Goal: Transaction & Acquisition: Purchase product/service

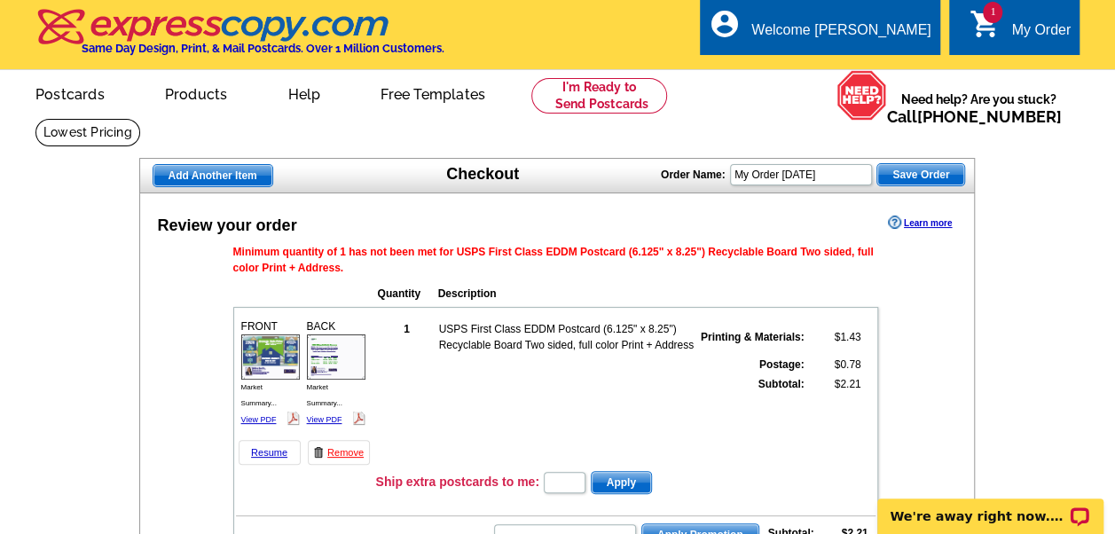
click at [1001, 30] on link "1 shopping_cart My Order" at bounding box center [1020, 31] width 102 height 22
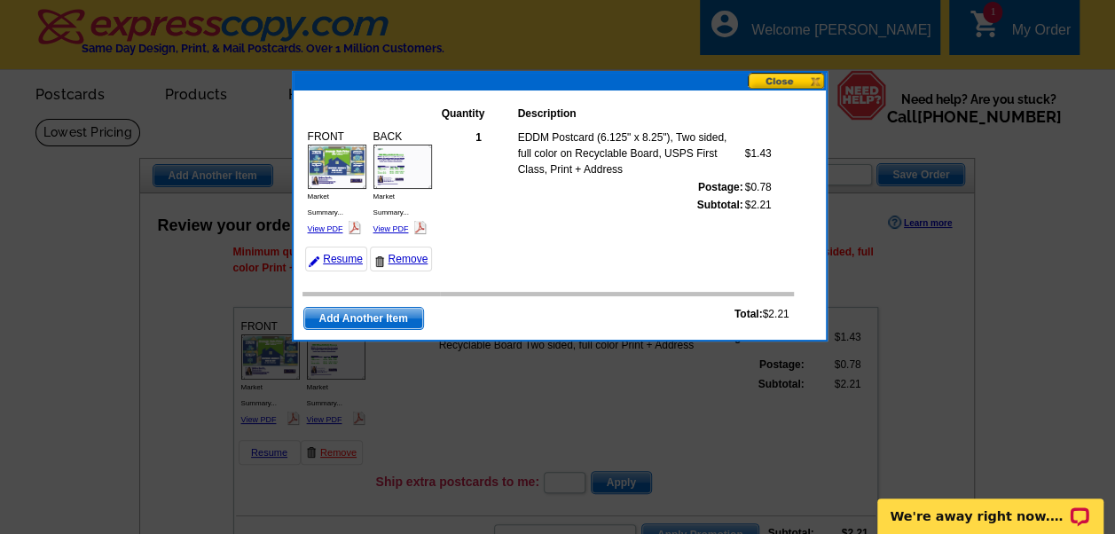
click at [782, 82] on button at bounding box center [787, 81] width 78 height 17
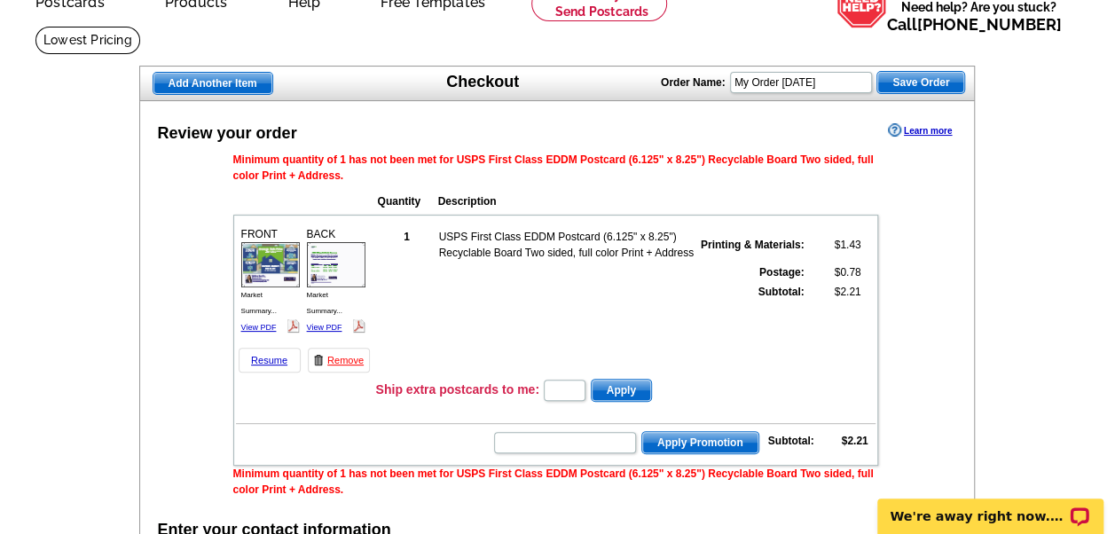
scroll to position [177, 0]
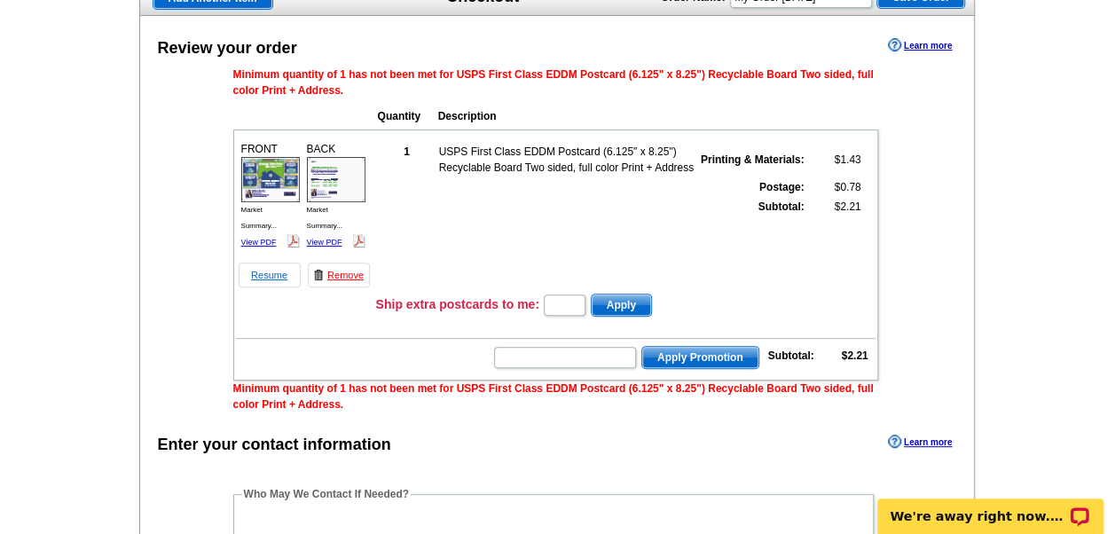
click at [270, 275] on link "Resume" at bounding box center [270, 275] width 62 height 25
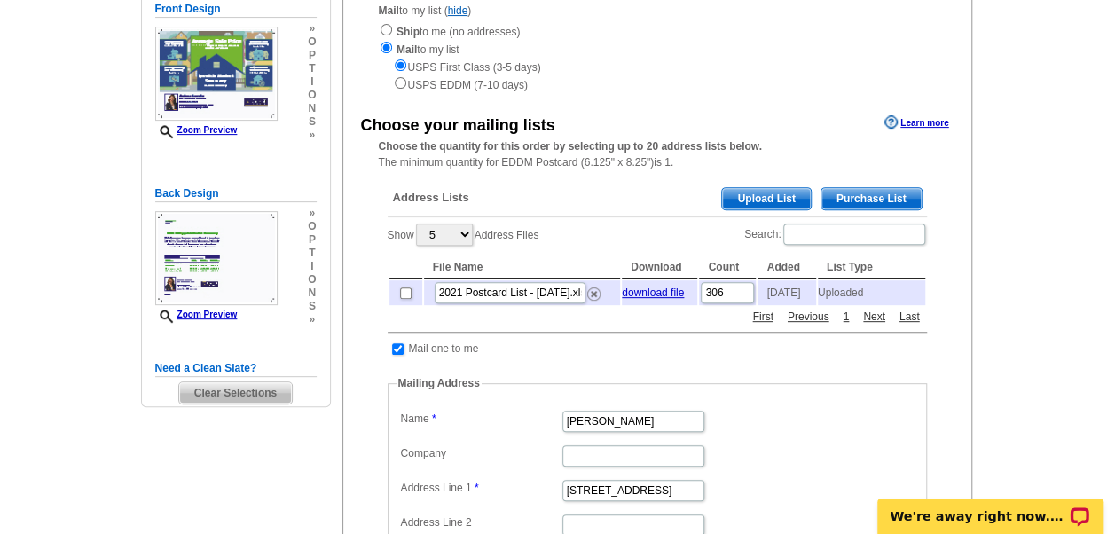
scroll to position [266, 0]
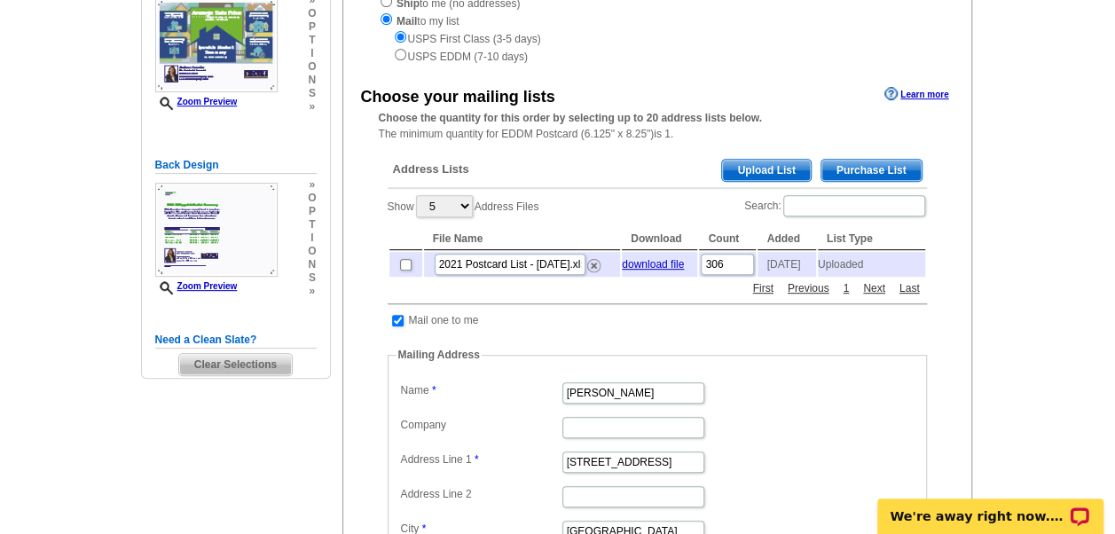
click at [756, 168] on span "Upload List" at bounding box center [766, 170] width 88 height 21
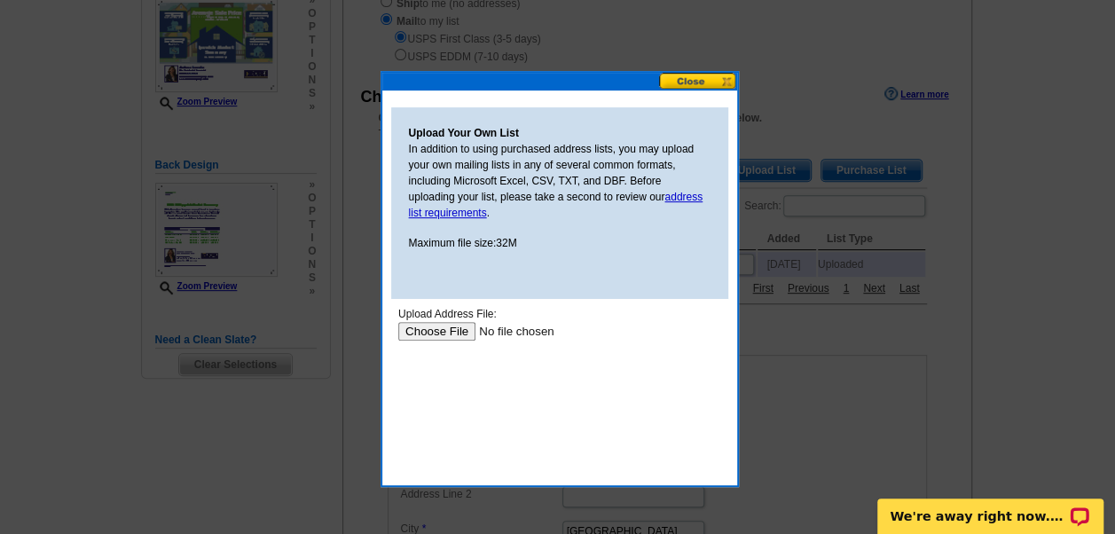
scroll to position [0, 0]
click at [450, 331] on input "file" at bounding box center [509, 331] width 224 height 19
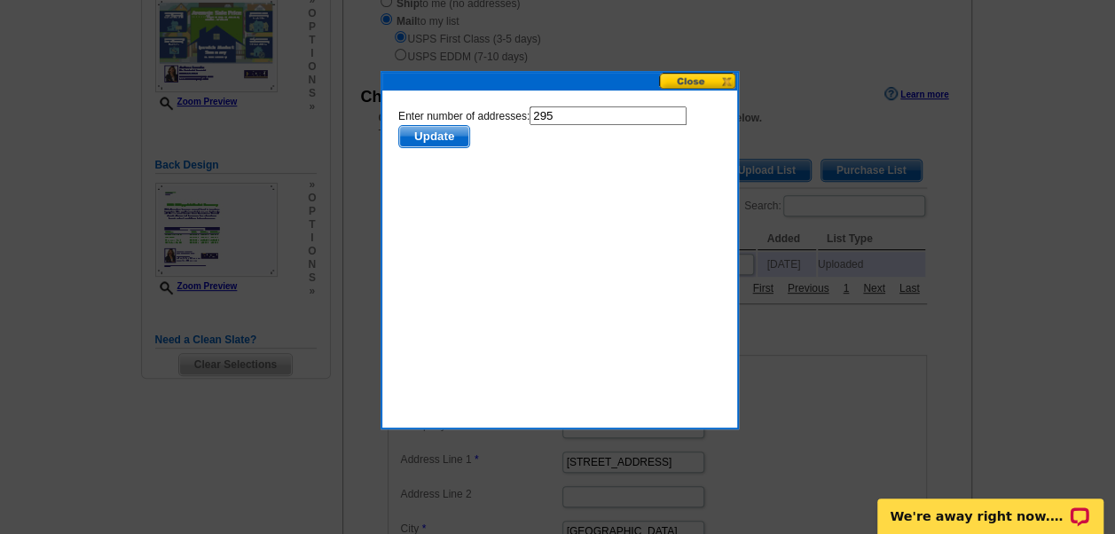
click at [436, 133] on span "Update" at bounding box center [433, 136] width 70 height 21
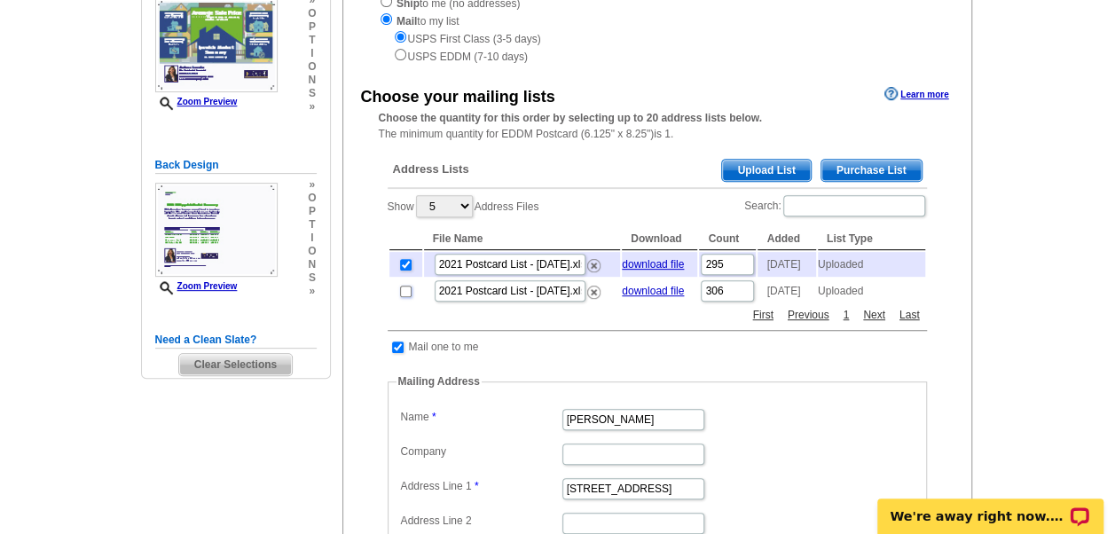
click at [404, 297] on input "checkbox" at bounding box center [406, 292] width 12 height 12
checkbox input "true"
click at [404, 268] on input "checkbox" at bounding box center [406, 265] width 12 height 12
checkbox input "false"
click at [589, 299] on img at bounding box center [593, 292] width 13 height 13
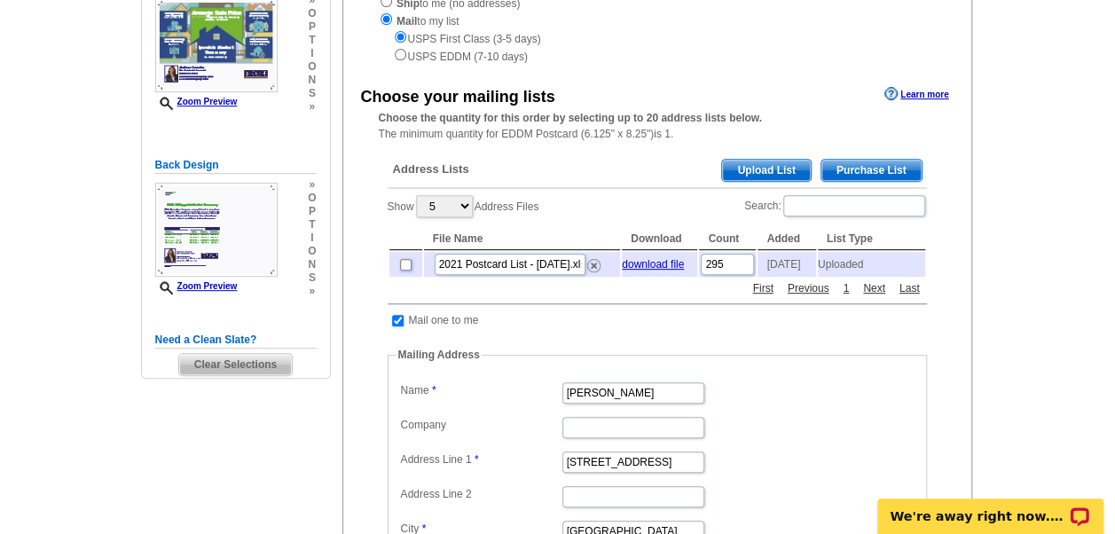
click at [402, 265] on input "checkbox" at bounding box center [406, 265] width 12 height 12
checkbox input "true"
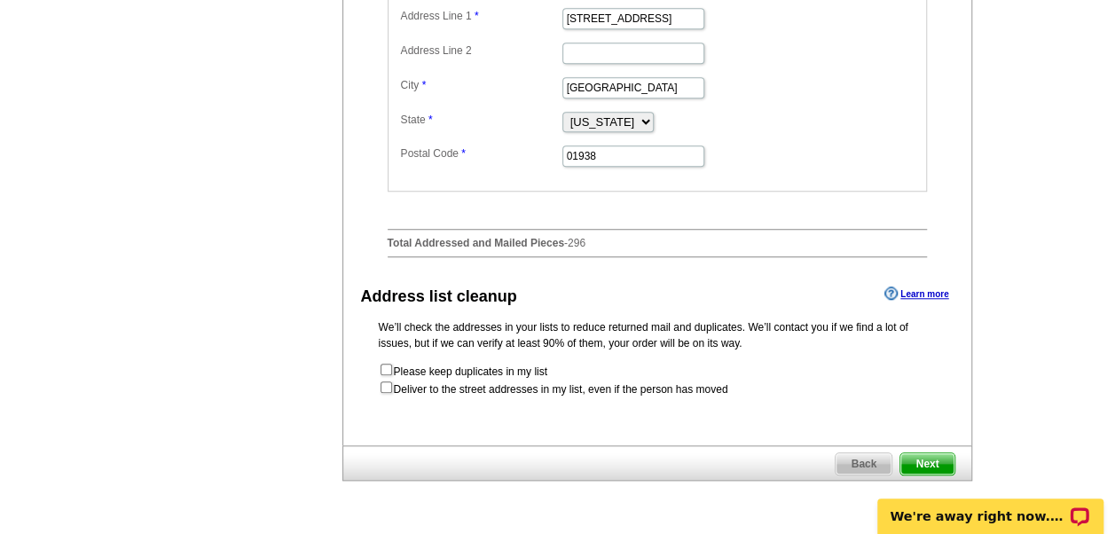
scroll to position [798, 0]
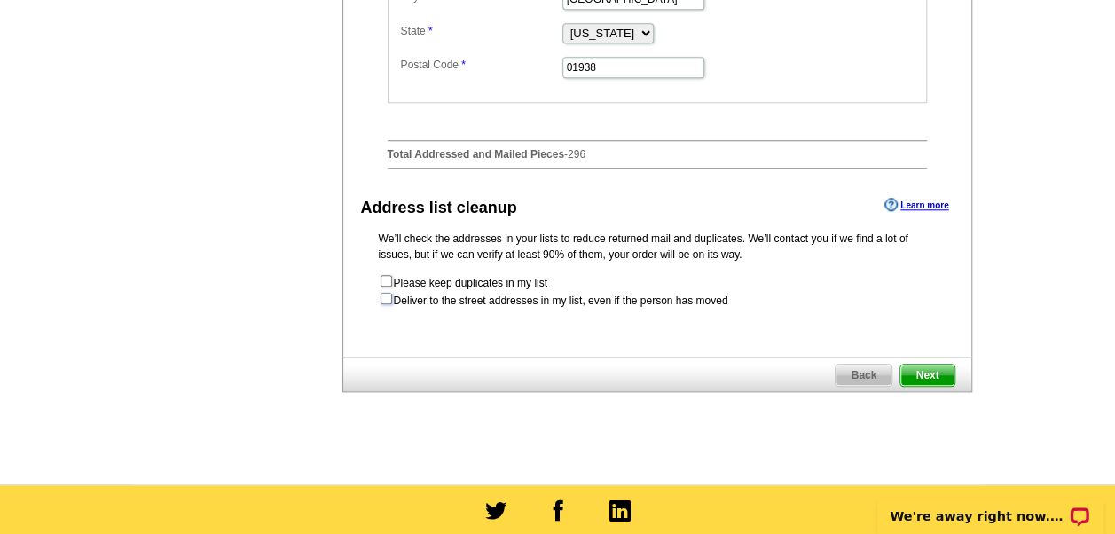
click at [385, 302] on input "checkbox" at bounding box center [387, 299] width 12 height 12
checkbox input "true"
radio input "true"
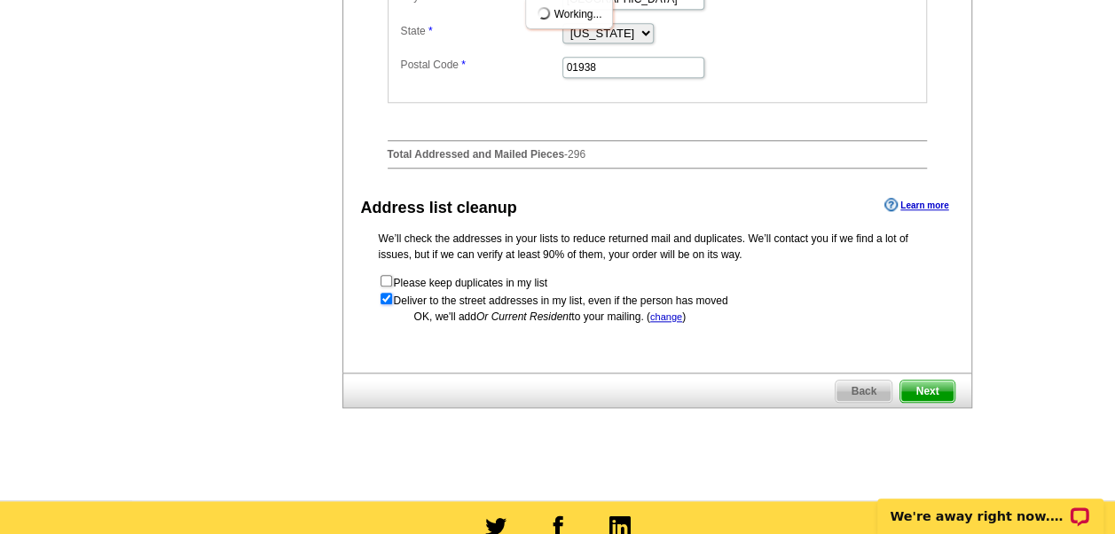
scroll to position [0, 0]
click at [922, 387] on span "Next" at bounding box center [926, 391] width 53 height 21
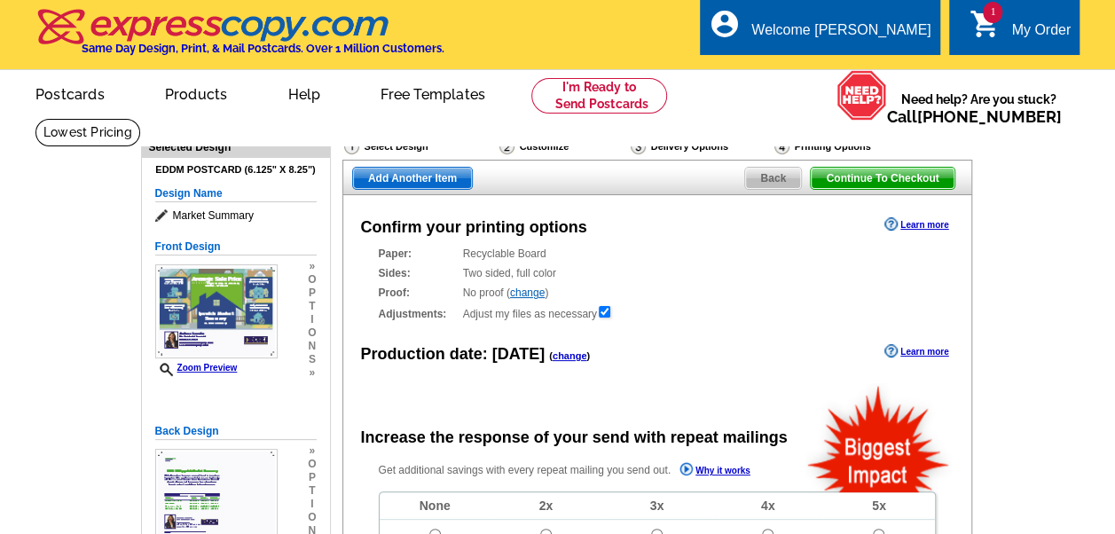
radio input "false"
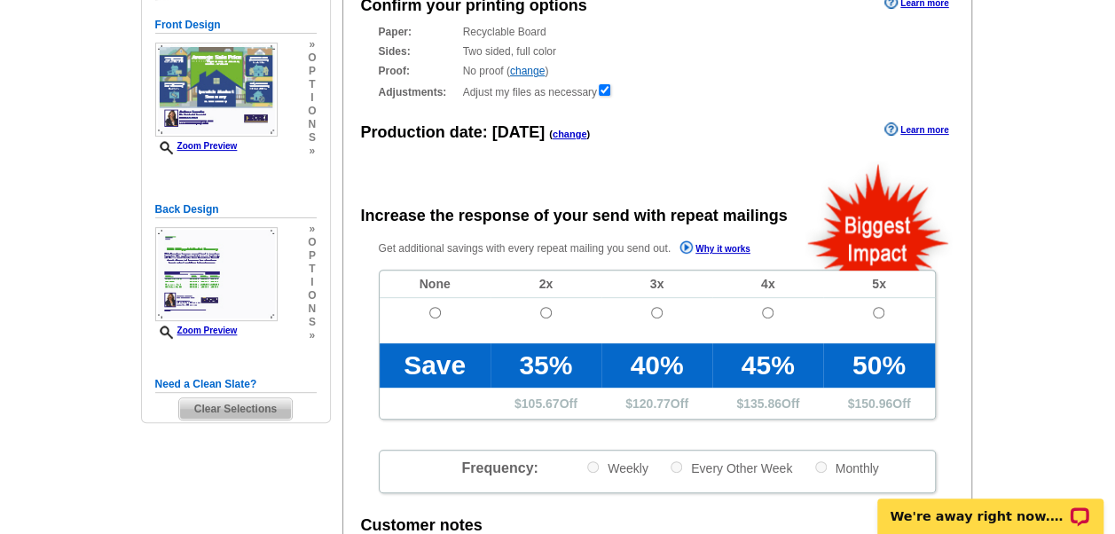
scroll to position [355, 0]
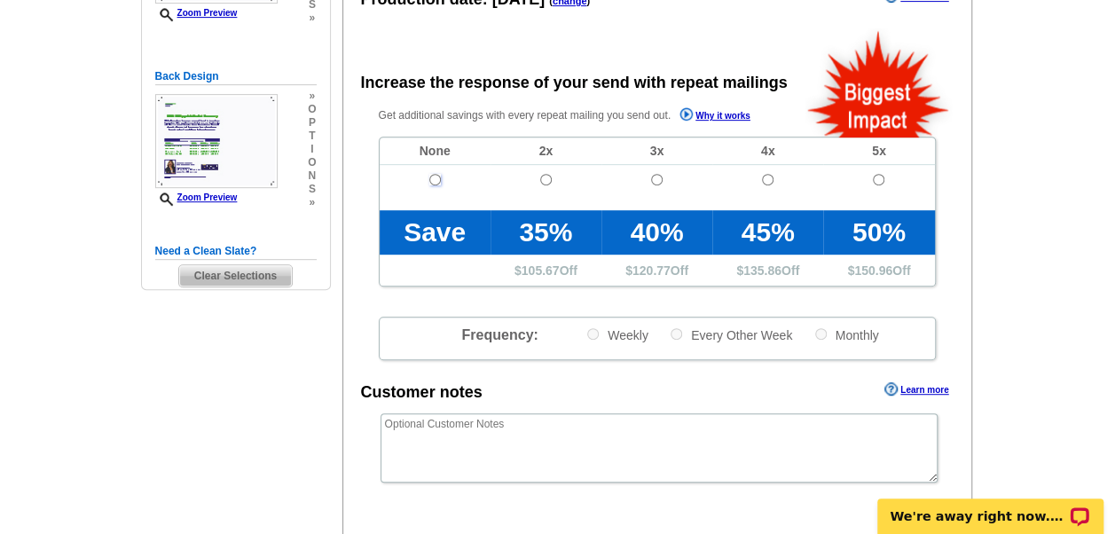
click at [431, 181] on input "radio" at bounding box center [435, 180] width 12 height 12
radio input "true"
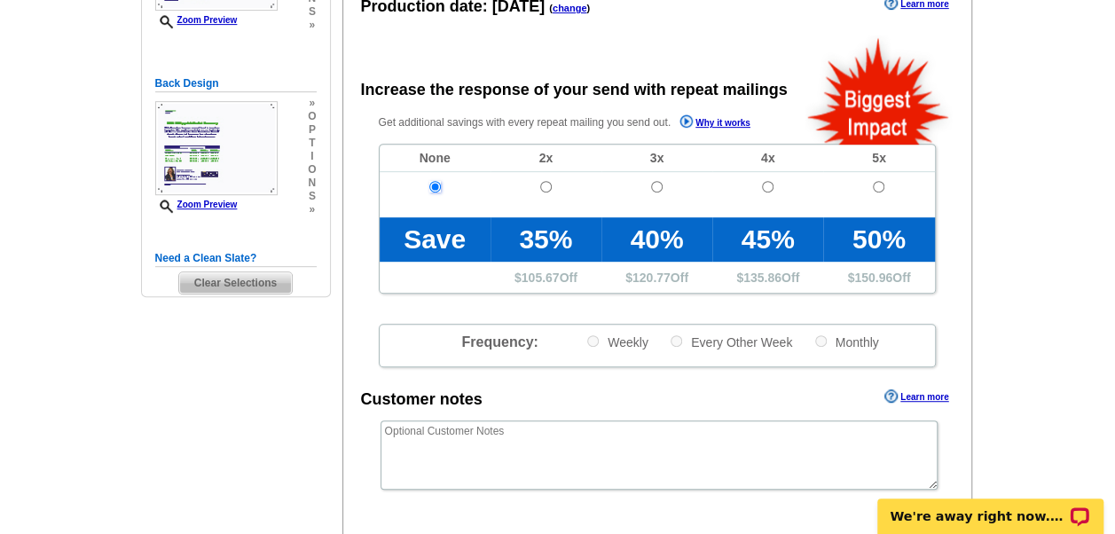
scroll to position [532, 0]
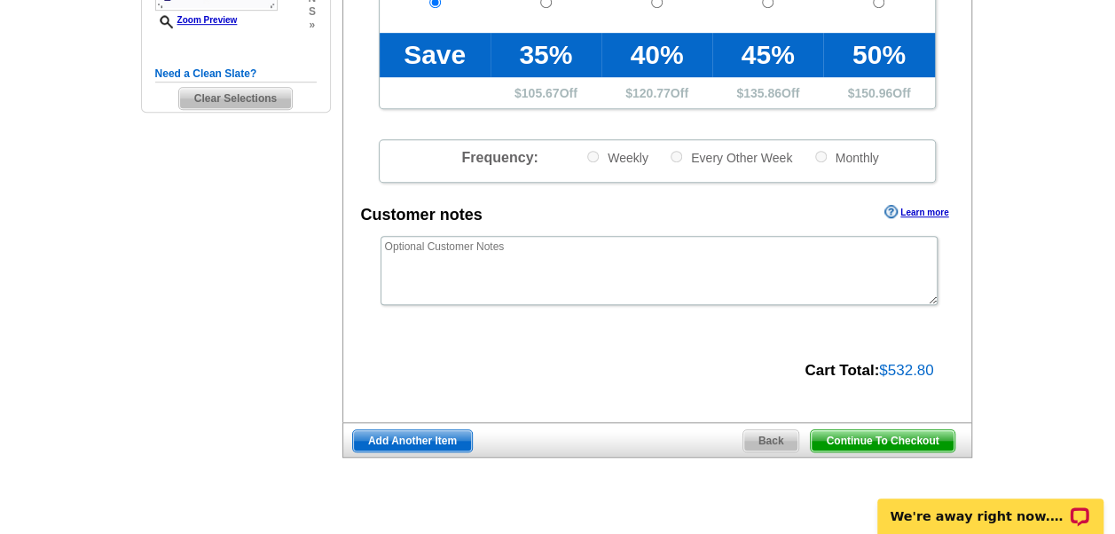
click at [877, 441] on span "Continue To Checkout" at bounding box center [882, 440] width 143 height 21
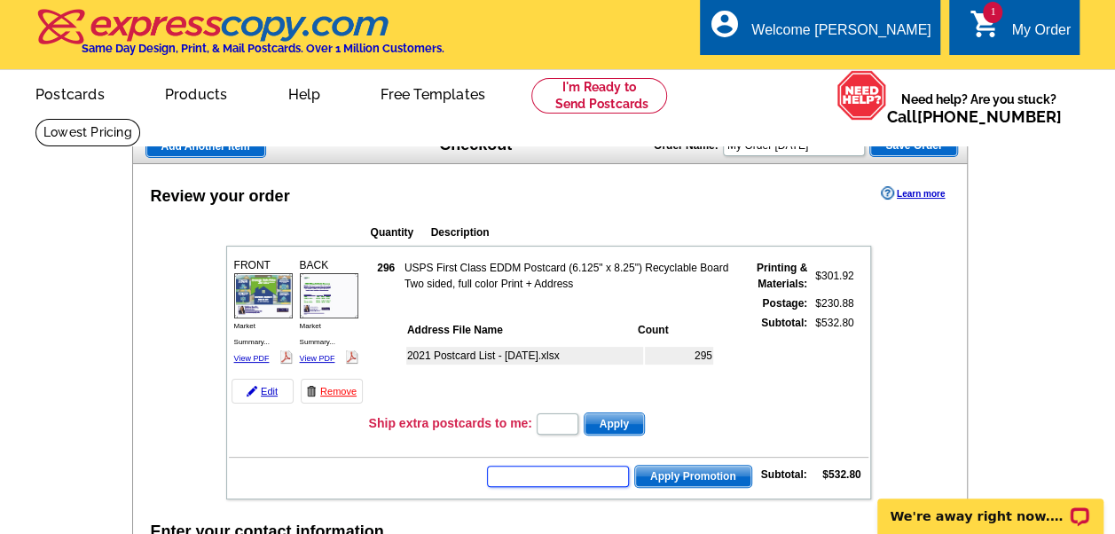
click at [548, 469] on input "text" at bounding box center [558, 476] width 142 height 21
type input "GROW0925"
click at [679, 479] on span "Apply Promotion" at bounding box center [693, 476] width 116 height 21
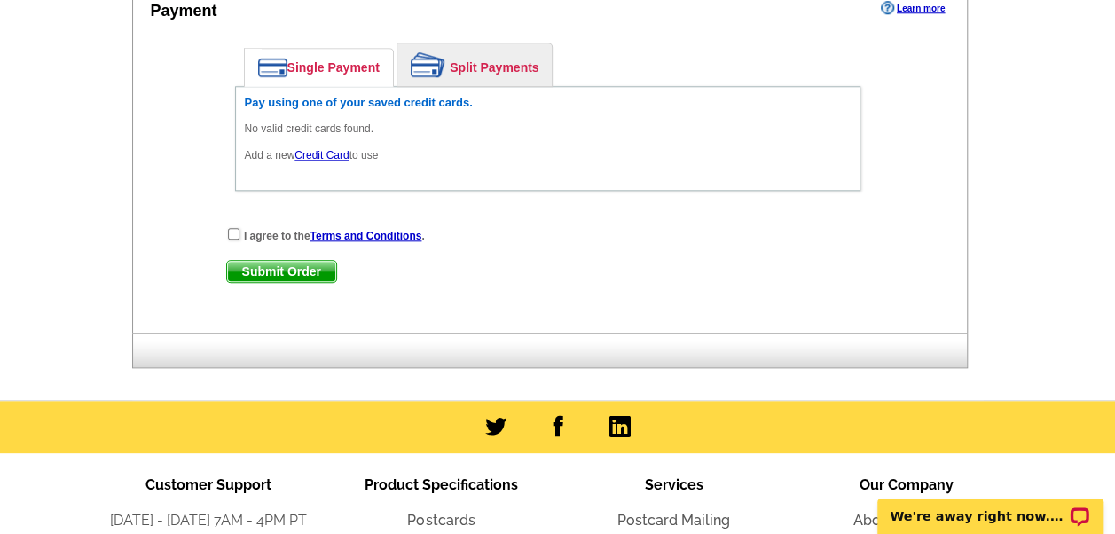
scroll to position [976, 0]
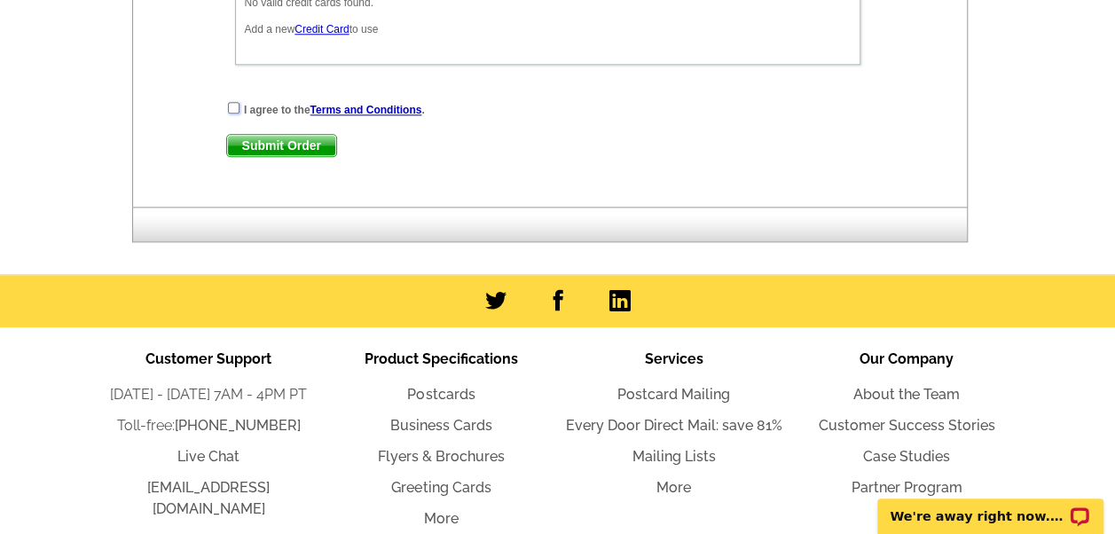
click at [234, 102] on input "checkbox" at bounding box center [234, 108] width 12 height 12
checkbox input "true"
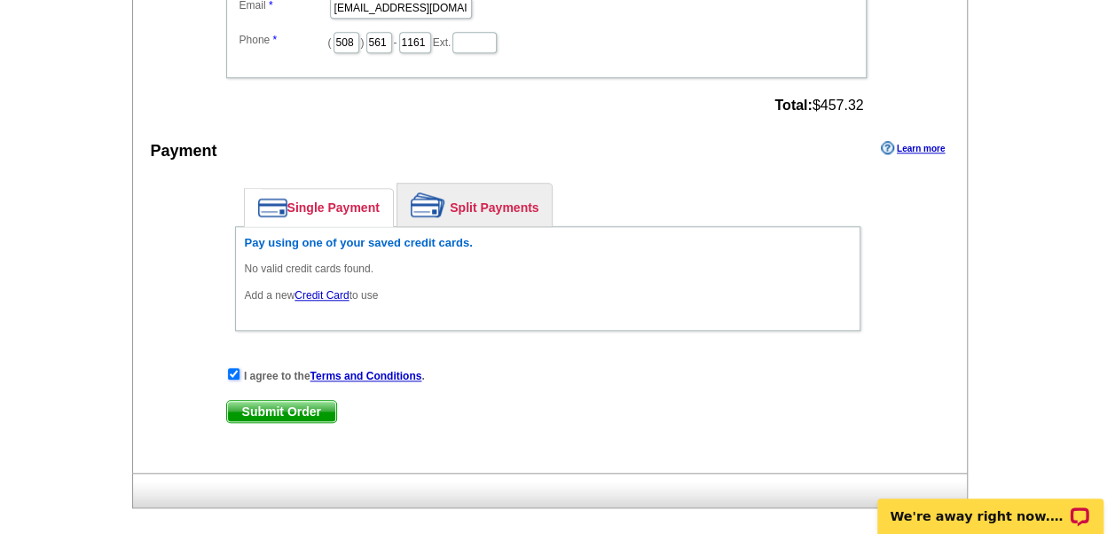
scroll to position [798, 0]
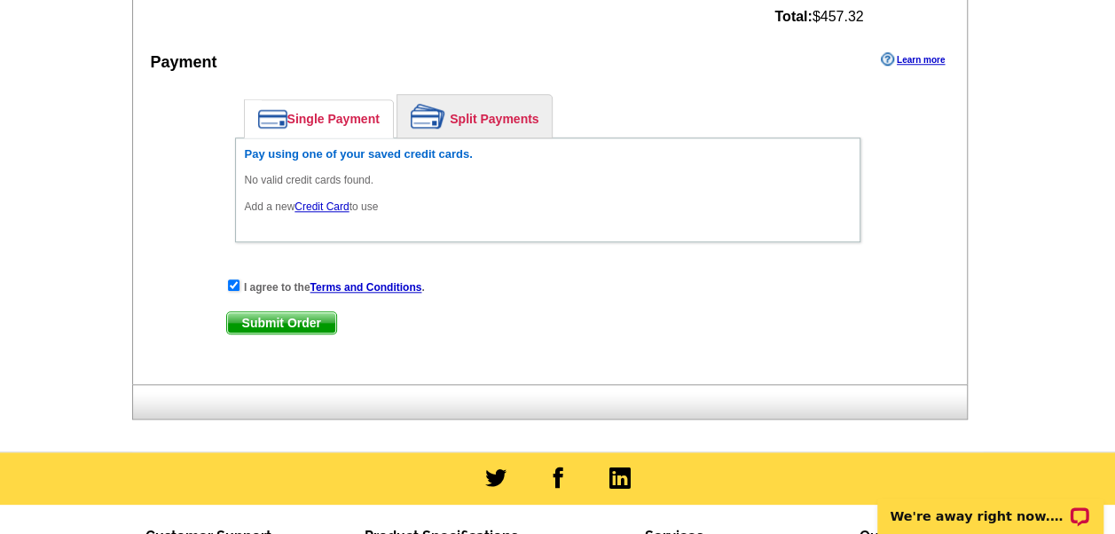
click at [325, 208] on link "Credit Card" at bounding box center [322, 206] width 54 height 12
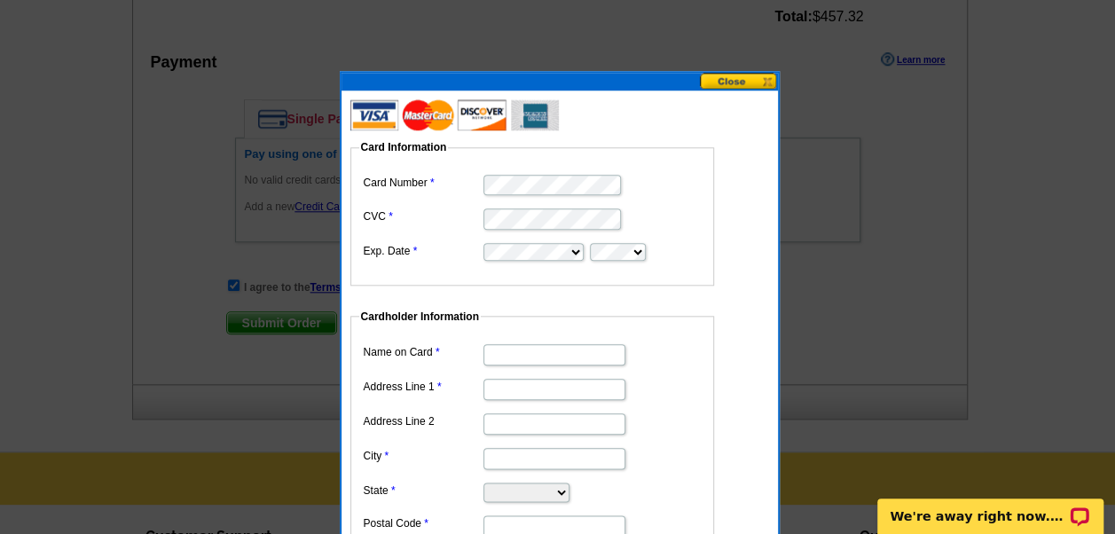
type input "[STREET_ADDRESS]"
type input "Unit 18"
type input "IPSWICH"
select select "MA"
type input "01938"
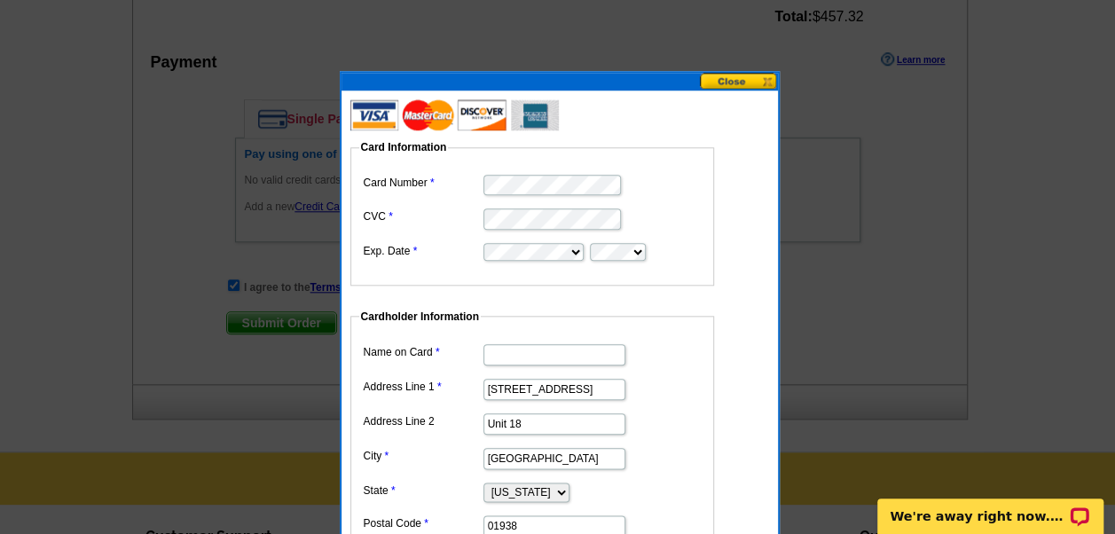
type input "[PERSON_NAME]"
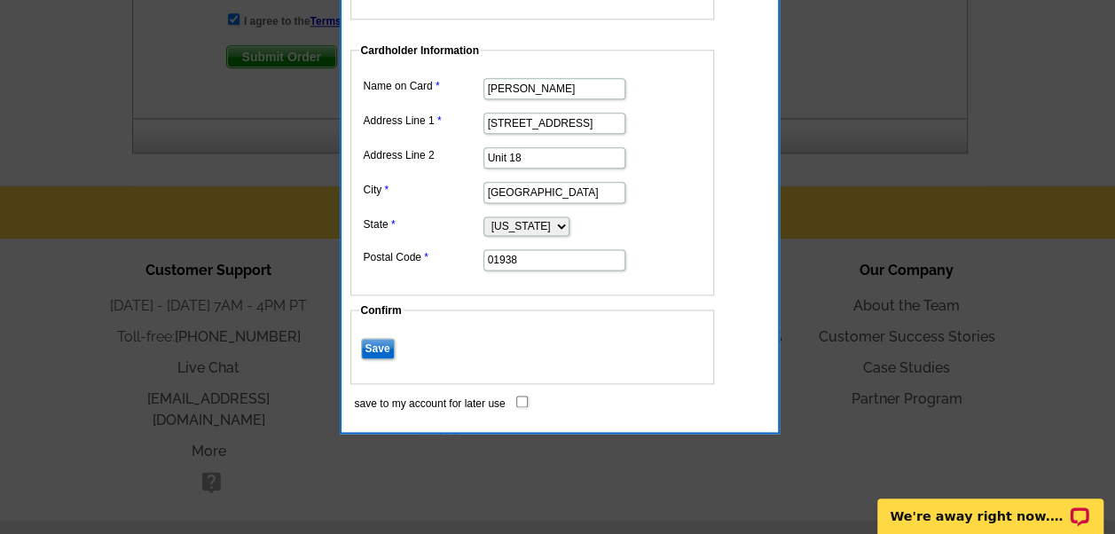
scroll to position [1088, 0]
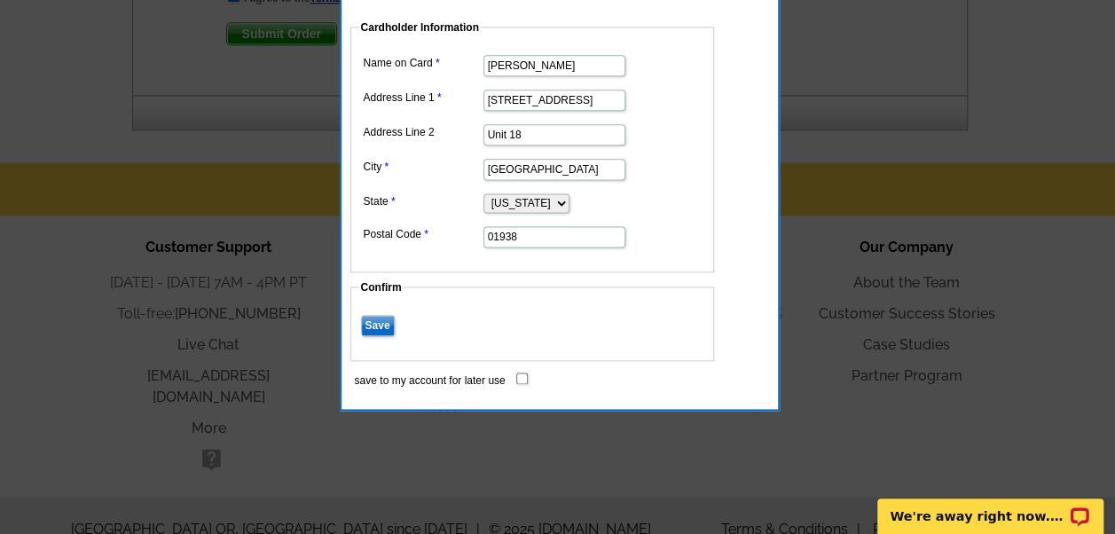
click at [379, 318] on input "Save" at bounding box center [378, 325] width 34 height 21
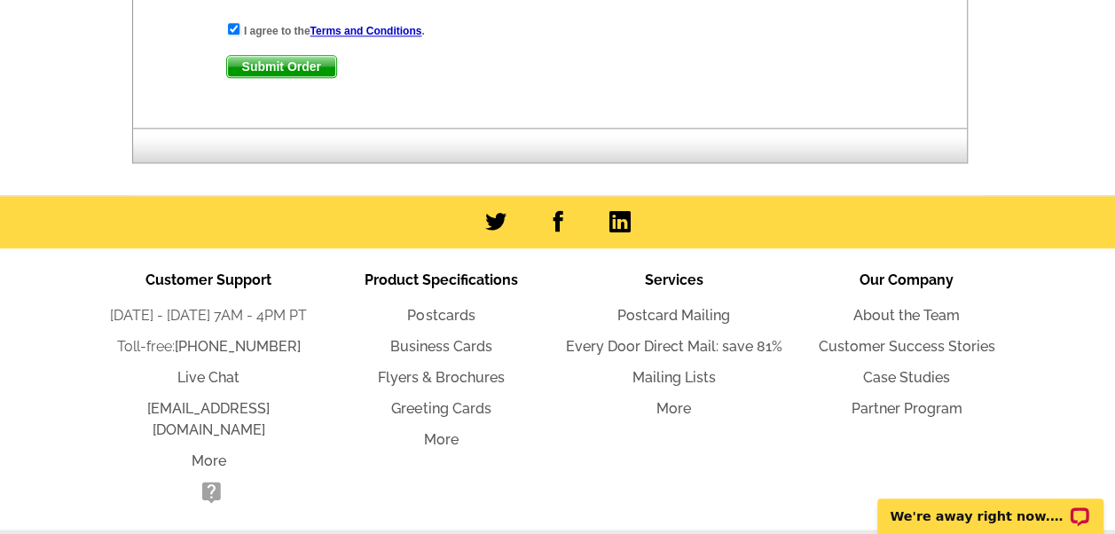
scroll to position [762, 0]
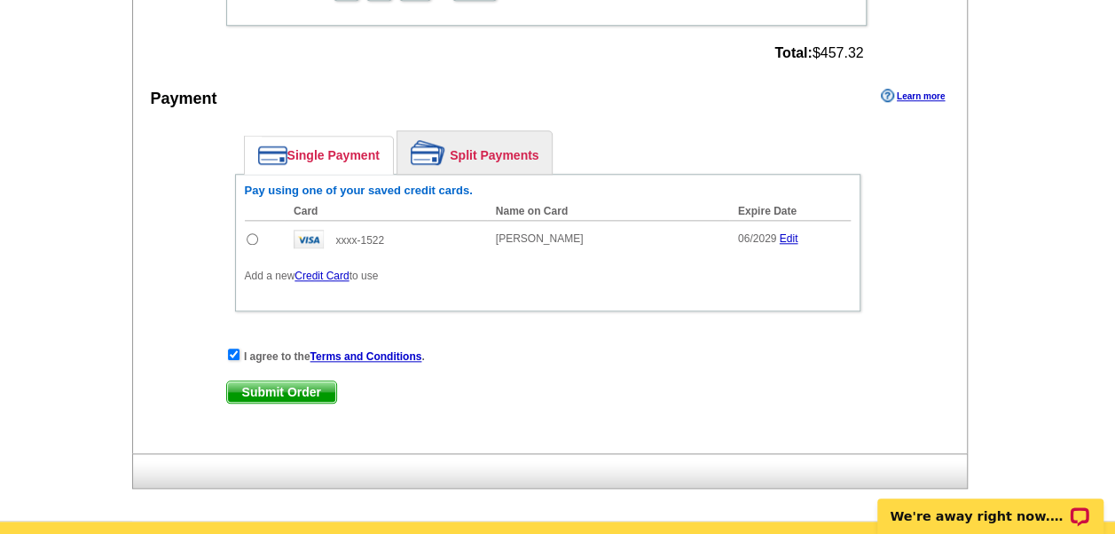
click at [250, 233] on input "radio" at bounding box center [253, 239] width 12 height 12
radio input "true"
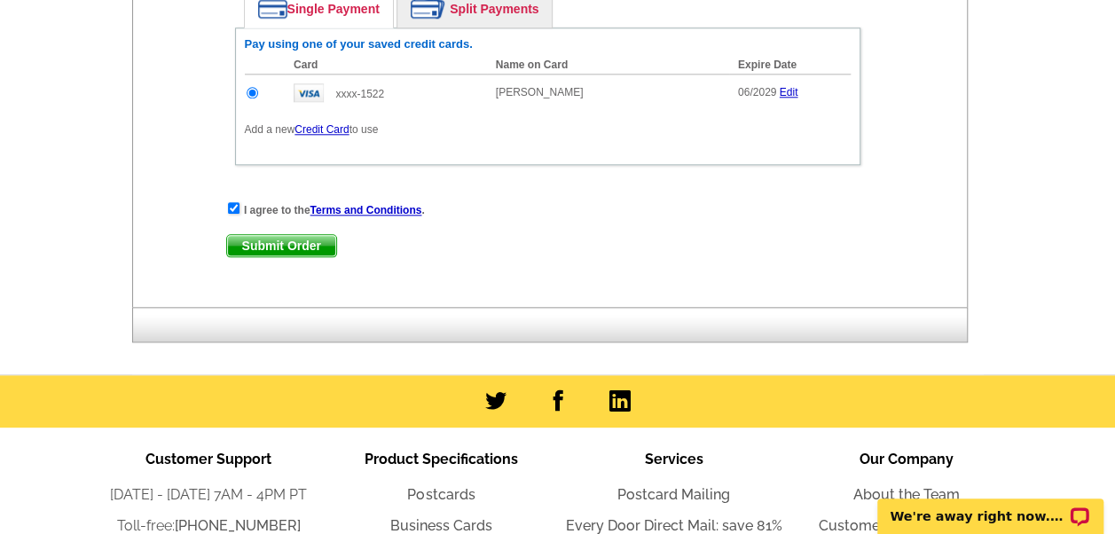
scroll to position [939, 0]
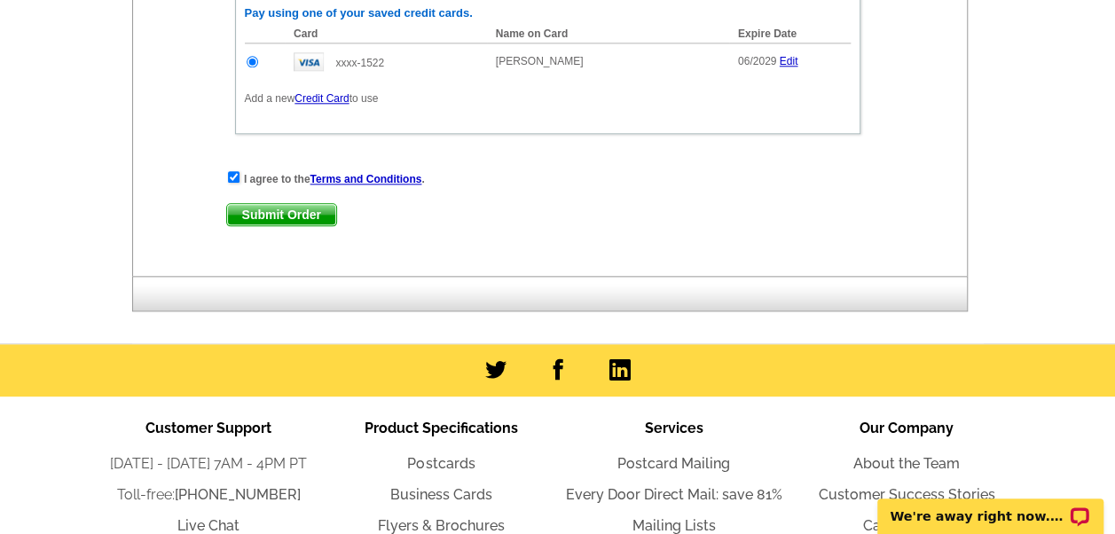
click at [307, 213] on span "Submit Order" at bounding box center [281, 214] width 109 height 21
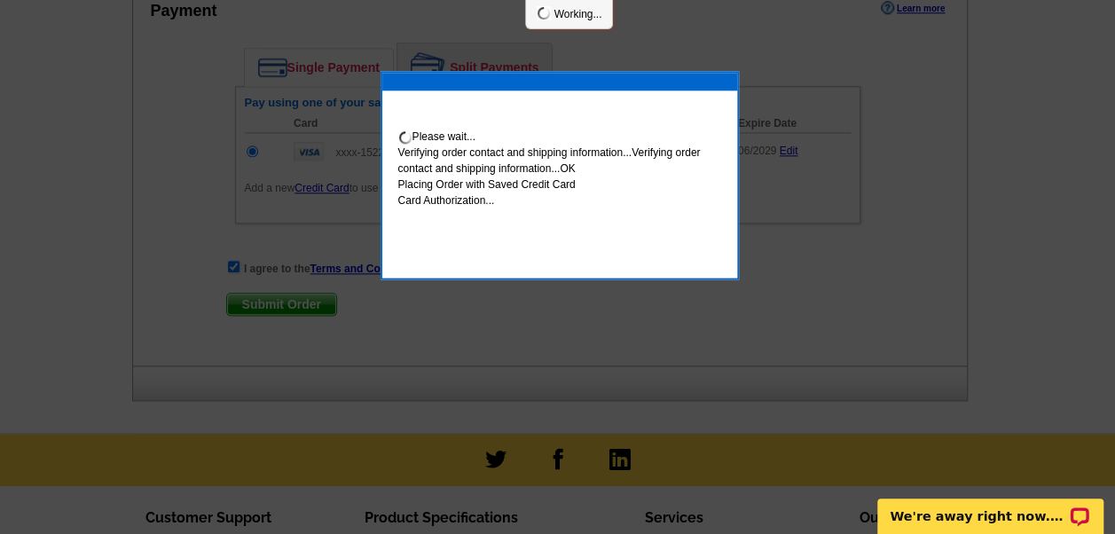
scroll to position [1029, 0]
